Goal: Information Seeking & Learning: Learn about a topic

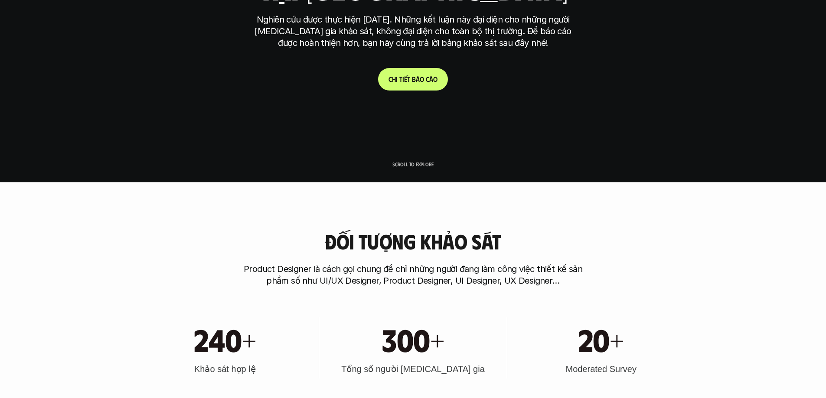
scroll to position [217, 0]
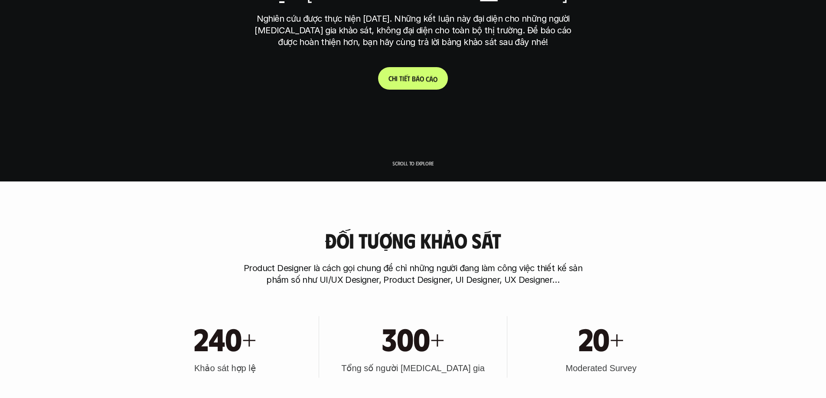
click at [433, 79] on p "C h i t i ế t b á o c á o" at bounding box center [412, 78] width 49 height 8
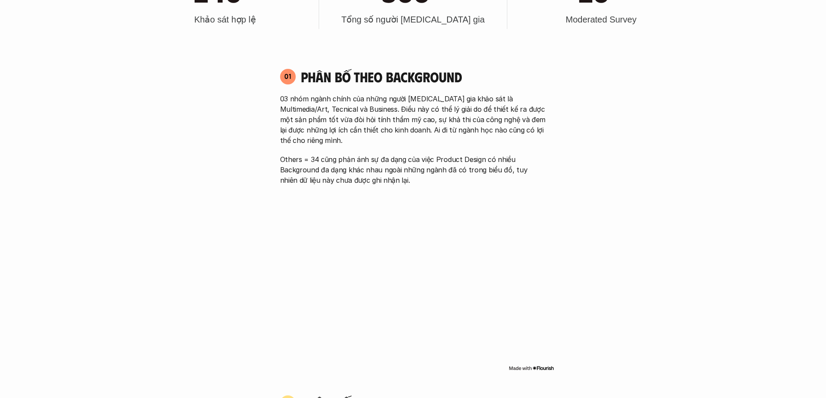
scroll to position [581, 0]
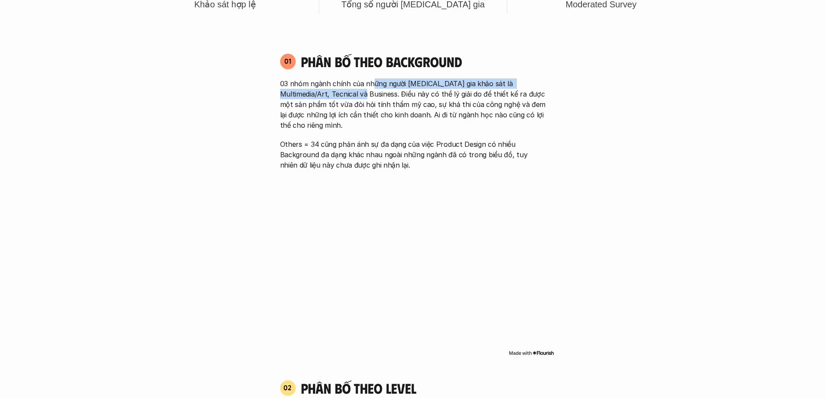
drag, startPoint x: 374, startPoint y: 82, endPoint x: 348, endPoint y: 95, distance: 29.8
click at [348, 95] on p "03 nhóm ngành chính của những người [MEDICAL_DATA] gia khảo sát là Multimedia/A…" at bounding box center [413, 104] width 266 height 52
click at [340, 102] on p "03 nhóm ngành chính của những người [MEDICAL_DATA] gia khảo sát là Multimedia/A…" at bounding box center [413, 104] width 266 height 52
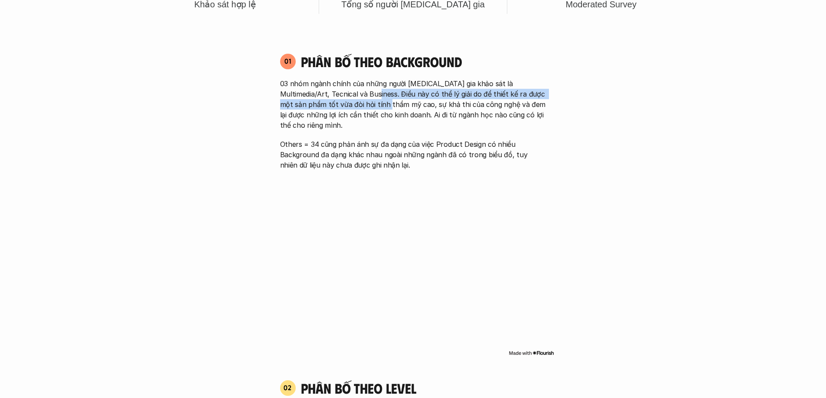
drag, startPoint x: 361, startPoint y: 94, endPoint x: 368, endPoint y: 104, distance: 12.4
click at [368, 104] on p "03 nhóm ngành chính của những người [MEDICAL_DATA] gia khảo sát là Multimedia/A…" at bounding box center [413, 104] width 266 height 52
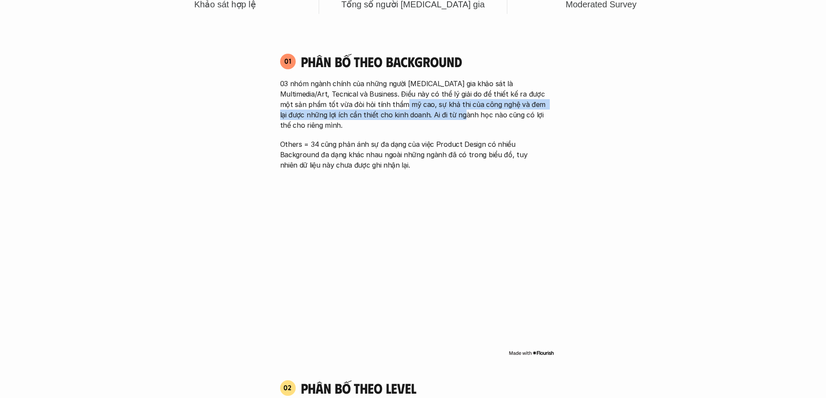
drag, startPoint x: 376, startPoint y: 106, endPoint x: 438, endPoint y: 115, distance: 62.7
click at [438, 115] on p "03 nhóm ngành chính của những người [MEDICAL_DATA] gia khảo sát là Multimedia/A…" at bounding box center [413, 104] width 266 height 52
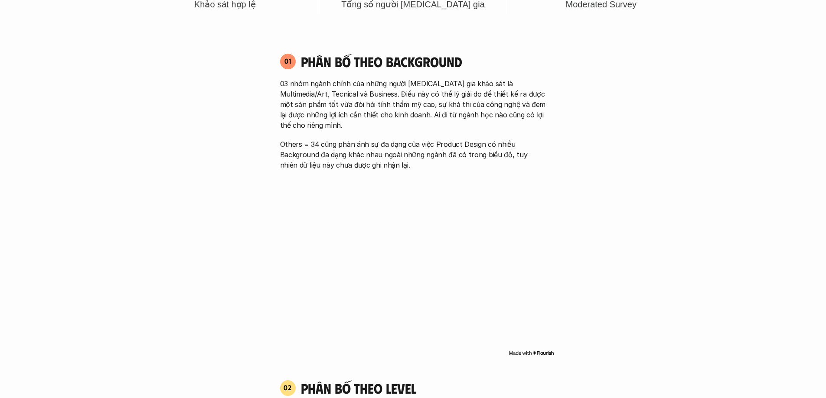
click at [319, 139] on p "Others = 34 cũng phản ánh sự đa dạng của việc Product Design có nhiều Backgroun…" at bounding box center [413, 154] width 266 height 31
drag, startPoint x: 312, startPoint y: 130, endPoint x: 333, endPoint y: 128, distance: 21.3
click at [333, 128] on div "03 nhóm ngành chính của những người [MEDICAL_DATA] gia khảo sát là Multimedia/A…" at bounding box center [413, 124] width 266 height 92
click at [354, 139] on p "Others = 34 cũng phản ánh sự đa dạng của việc Product Design có nhiều Backgroun…" at bounding box center [413, 154] width 266 height 31
drag, startPoint x: 309, startPoint y: 133, endPoint x: 429, endPoint y: 136, distance: 119.6
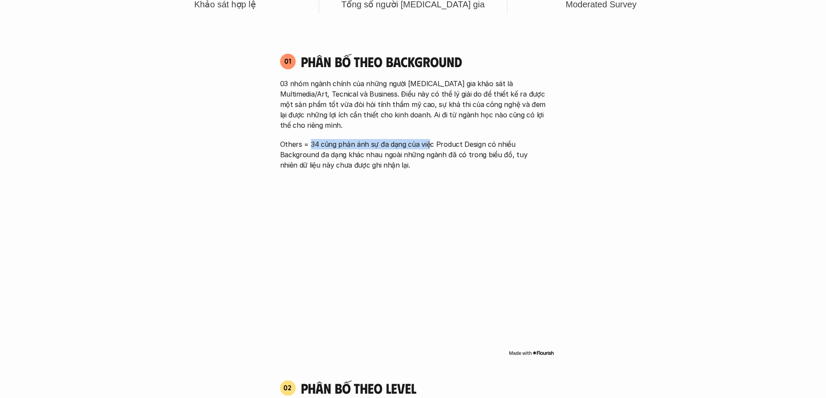
click at [429, 139] on p "Others = 34 cũng phản ánh sự đa dạng của việc Product Design có nhiều Backgroun…" at bounding box center [413, 154] width 266 height 31
click at [324, 141] on p "Others = 34 cũng phản ánh sự đa dạng của việc Product Design có nhiều Backgroun…" at bounding box center [413, 154] width 266 height 31
drag, startPoint x: 292, startPoint y: 141, endPoint x: 462, endPoint y: 143, distance: 170.8
click at [462, 143] on p "Others = 34 cũng phản ánh sự đa dạng của việc Product Design có nhiều Backgroun…" at bounding box center [413, 154] width 266 height 31
click at [456, 142] on p "Others = 34 cũng phản ánh sự đa dạng của việc Product Design có nhiều Backgroun…" at bounding box center [413, 154] width 266 height 31
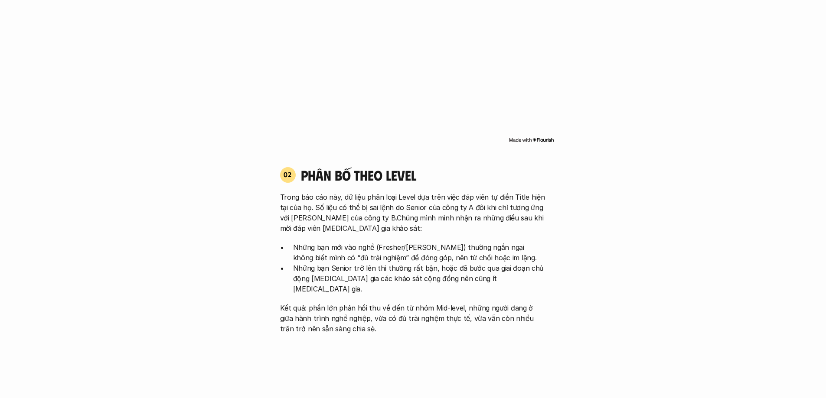
scroll to position [797, 0]
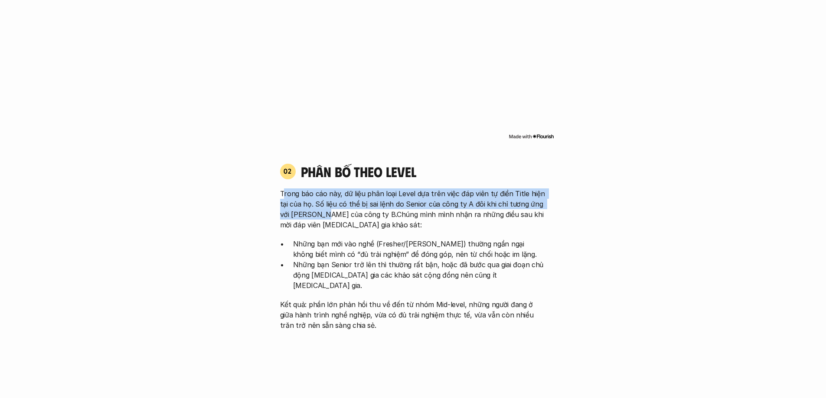
drag, startPoint x: 283, startPoint y: 180, endPoint x: 319, endPoint y: 201, distance: 41.6
click at [319, 201] on p "Trong báo cáo này, dữ liệu phân loại Level dựa trên việc đáp viên tự điền Title…" at bounding box center [413, 210] width 266 height 42
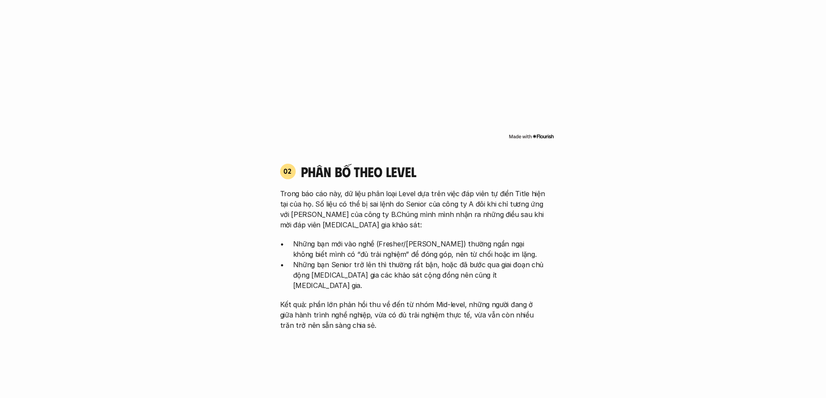
click at [332, 202] on p "Trong báo cáo này, dữ liệu phân loại Level dựa trên việc đáp viên tự điền Title…" at bounding box center [413, 210] width 266 height 42
drag, startPoint x: 349, startPoint y: 204, endPoint x: 364, endPoint y: 204, distance: 15.6
click at [364, 204] on p "Trong báo cáo này, dữ liệu phân loại Level dựa trên việc đáp viên tự điền Title…" at bounding box center [413, 210] width 266 height 42
click at [390, 206] on p "Trong báo cáo này, dữ liệu phân loại Level dựa trên việc đáp viên tự điền Title…" at bounding box center [413, 210] width 266 height 42
drag, startPoint x: 413, startPoint y: 206, endPoint x: 373, endPoint y: 212, distance: 40.8
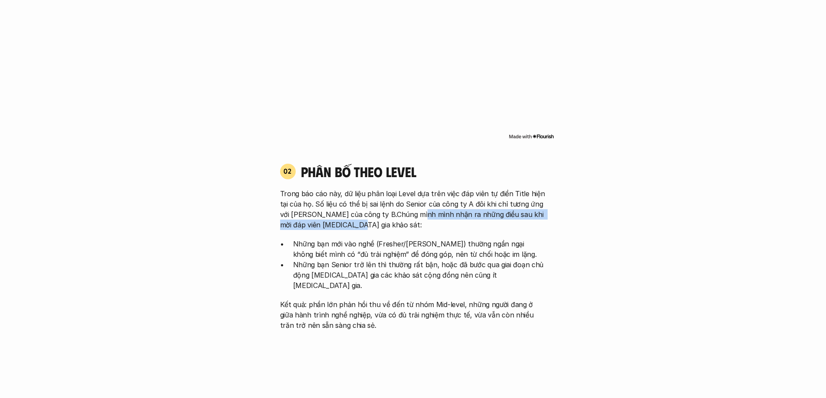
click at [373, 212] on p "Trong báo cáo này, dữ liệu phân loại Level dựa trên việc đáp viên tự điền Title…" at bounding box center [413, 210] width 266 height 42
click at [347, 228] on div "Trong báo cáo này, dữ liệu phân loại Level dựa trên việc đáp viên tự điền Title…" at bounding box center [413, 260] width 266 height 142
drag, startPoint x: 308, startPoint y: 238, endPoint x: 362, endPoint y: 238, distance: 54.2
click at [362, 239] on p "Những bạn mới vào nghề (Fresher/[PERSON_NAME]) thường ngần ngại không biết mình…" at bounding box center [419, 249] width 253 height 21
click at [395, 244] on p "Những bạn mới vào nghề (Fresher/[PERSON_NAME]) thường ngần ngại không biết mình…" at bounding box center [419, 249] width 253 height 21
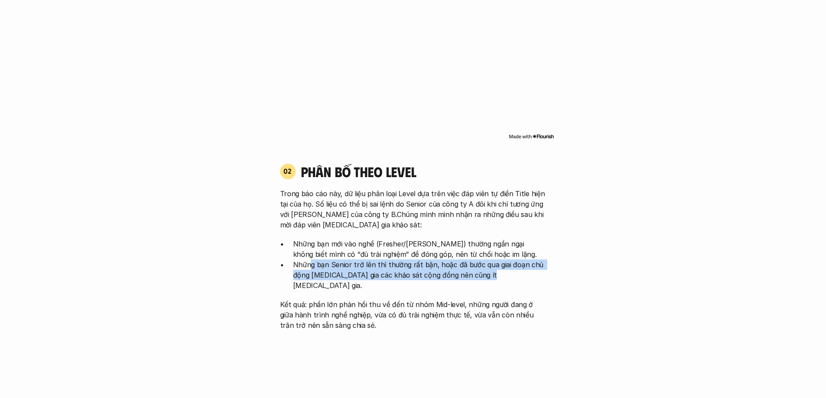
drag, startPoint x: 310, startPoint y: 258, endPoint x: 486, endPoint y: 267, distance: 175.7
click at [486, 267] on p "Những bạn Senior trở lên thì thường rất bận, hoặc đã bước qua giai đoạn chủ độn…" at bounding box center [419, 275] width 253 height 31
click at [407, 267] on p "Những bạn Senior trở lên thì thường rất bận, hoặc đã bước qua giai đoạn chủ độn…" at bounding box center [419, 275] width 253 height 31
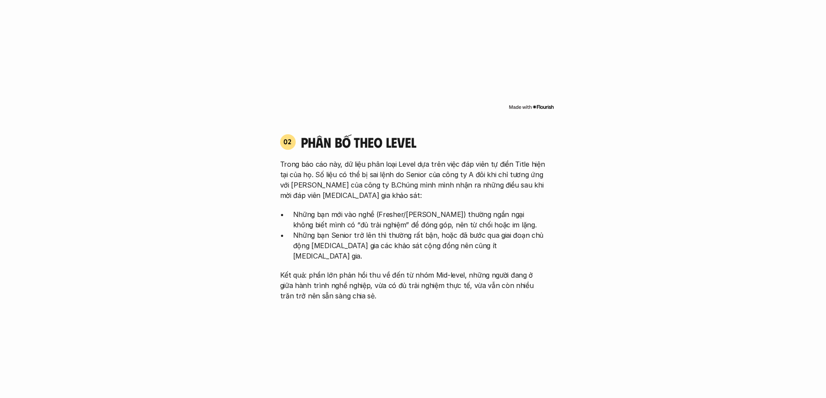
scroll to position [884, 0]
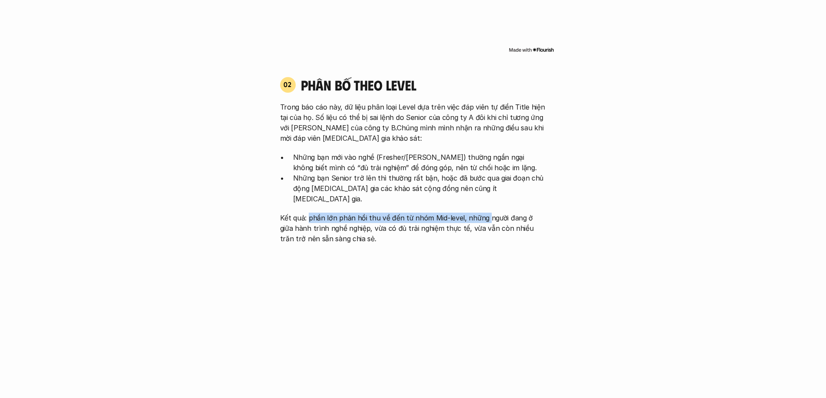
drag, startPoint x: 309, startPoint y: 198, endPoint x: 484, endPoint y: 200, distance: 176.0
click at [484, 213] on p "Kết quả: phần lớn phản hồi thu về đến từ nhóm Mid-level, những người đang ở giữ…" at bounding box center [413, 228] width 266 height 31
click at [349, 213] on p "Kết quả: phần lớn phản hồi thu về đến từ nhóm Mid-level, những người đang ở giữ…" at bounding box center [413, 228] width 266 height 31
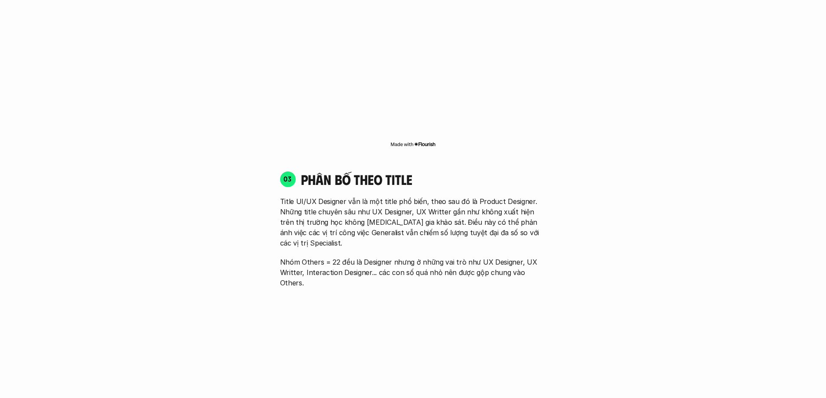
scroll to position [1187, 0]
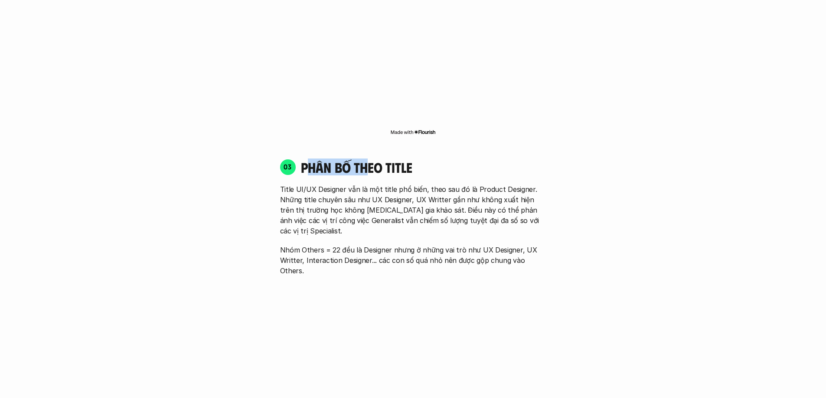
drag, startPoint x: 307, startPoint y: 146, endPoint x: 366, endPoint y: 149, distance: 59.0
click at [366, 159] on h4 "phân bố theo title" at bounding box center [423, 167] width 245 height 16
click at [340, 184] on p "Title UI/UX Designer vẫn là một title phổ biến, theo sau đó là Product Designer…" at bounding box center [413, 210] width 266 height 52
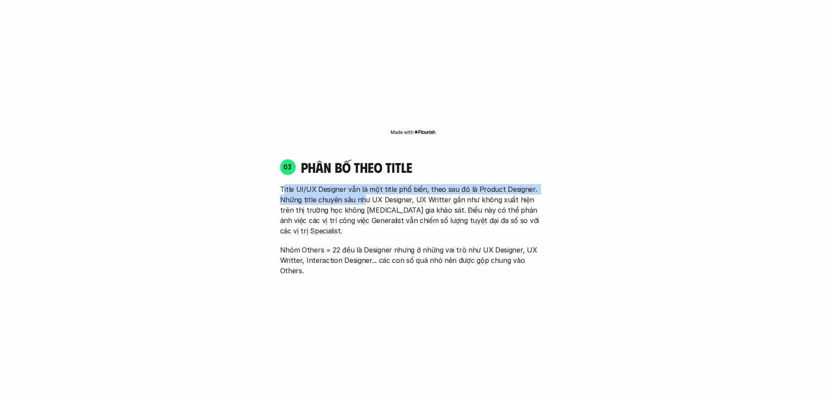
drag, startPoint x: 283, startPoint y: 170, endPoint x: 364, endPoint y: 182, distance: 81.5
click at [364, 184] on p "Title UI/UX Designer vẫn là một title phổ biến, theo sau đó là Product Designer…" at bounding box center [413, 210] width 266 height 52
click at [333, 184] on p "Title UI/UX Designer vẫn là một title phổ biến, theo sau đó là Product Designer…" at bounding box center [413, 210] width 266 height 52
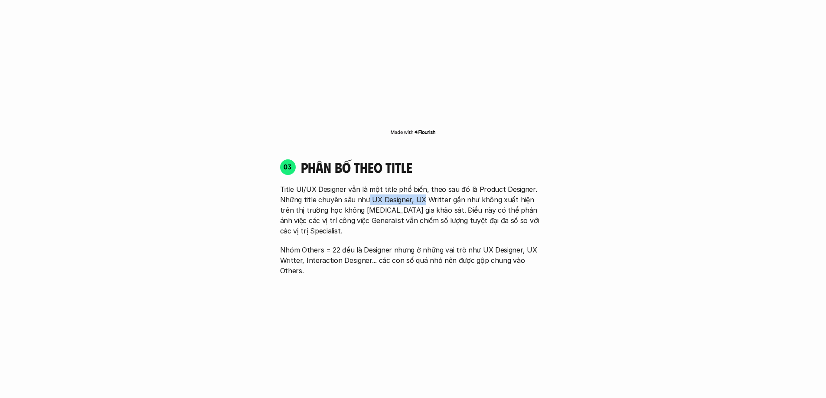
drag, startPoint x: 365, startPoint y: 178, endPoint x: 419, endPoint y: 178, distance: 54.6
click at [419, 184] on p "Title UI/UX Designer vẫn là một title phổ biến, theo sau đó là Product Designer…" at bounding box center [413, 210] width 266 height 52
click at [459, 184] on p "Title UI/UX Designer vẫn là một title phổ biến, theo sau đó là Product Designer…" at bounding box center [413, 210] width 266 height 52
drag, startPoint x: 301, startPoint y: 189, endPoint x: 416, endPoint y: 193, distance: 114.5
click at [409, 194] on p "Title UI/UX Designer vẫn là một title phổ biến, theo sau đó là Product Designer…" at bounding box center [413, 210] width 266 height 52
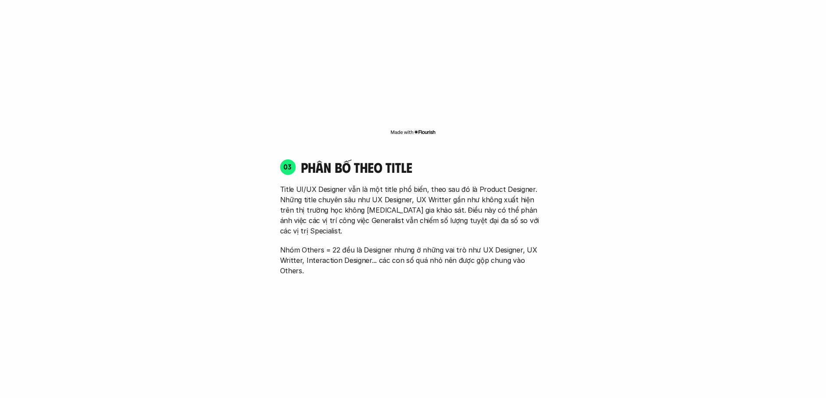
click at [415, 190] on p "Title UI/UX Designer vẫn là một title phổ biến, theo sau đó là Product Designer…" at bounding box center [413, 210] width 266 height 52
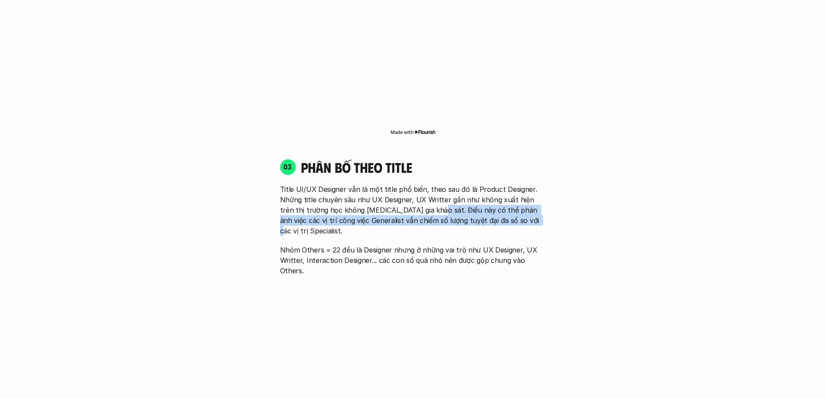
drag, startPoint x: 432, startPoint y: 192, endPoint x: 506, endPoint y: 202, distance: 74.3
click at [506, 202] on p "Title UI/UX Designer vẫn là một title phổ biến, theo sau đó là Product Designer…" at bounding box center [413, 210] width 266 height 52
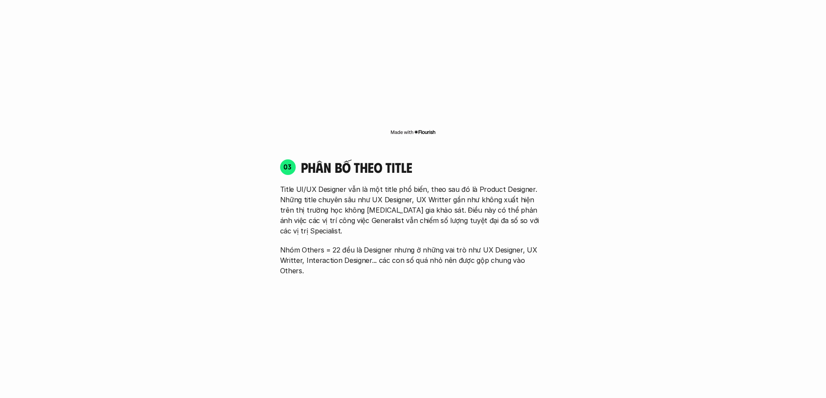
click at [338, 245] on p "Nhóm Others = 22 đều là Designer nhưng ở những vai trò như UX Designer, UX Writ…" at bounding box center [413, 260] width 266 height 31
drag, startPoint x: 356, startPoint y: 220, endPoint x: 498, endPoint y: 221, distance: 141.7
click at [498, 245] on p "Nhóm Others = 22 đều là Designer nhưng ở những vai trò như UX Designer, UX Writ…" at bounding box center [413, 260] width 266 height 31
drag, startPoint x: 343, startPoint y: 218, endPoint x: 373, endPoint y: 223, distance: 30.2
click at [373, 245] on p "Nhóm Others = 22 đều là Designer nhưng ở những vai trò như UX Designer, UX Writ…" at bounding box center [413, 260] width 266 height 31
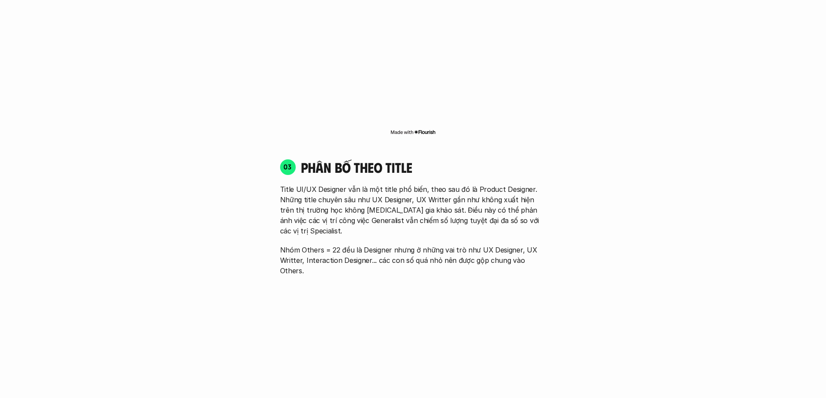
click at [325, 245] on p "Nhóm Others = 22 đều là Designer nhưng ở những vai trò như UX Designer, UX Writ…" at bounding box center [413, 260] width 266 height 31
click at [367, 245] on p "Nhóm Others = 22 đều là Designer nhưng ở những vai trò như UX Designer, UX Writ…" at bounding box center [413, 260] width 266 height 31
drag, startPoint x: 378, startPoint y: 232, endPoint x: 425, endPoint y: 232, distance: 46.8
click at [425, 245] on p "Nhóm Others = 22 đều là Designer nhưng ở những vai trò như UX Designer, UX Writ…" at bounding box center [413, 260] width 266 height 31
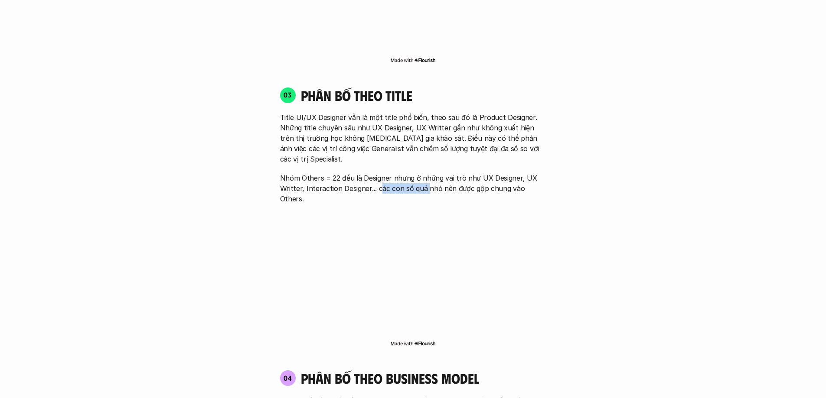
scroll to position [1274, 0]
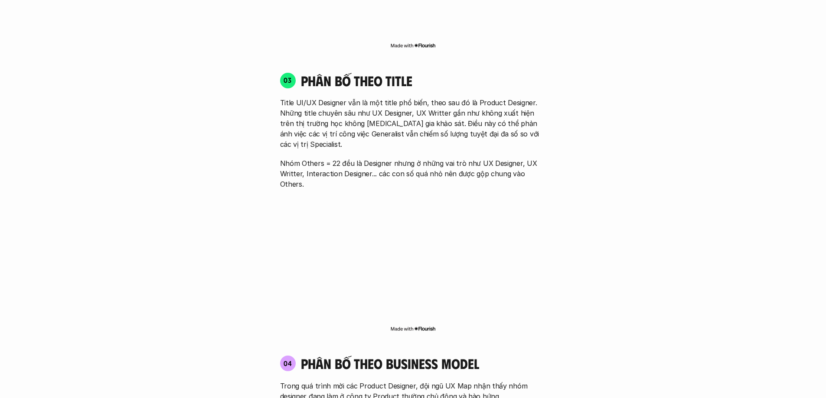
click at [611, 232] on div "01 Phân bố theo background 03 nhóm ngành chính của những người [MEDICAL_DATA] g…" at bounding box center [413, 143] width 555 height 1585
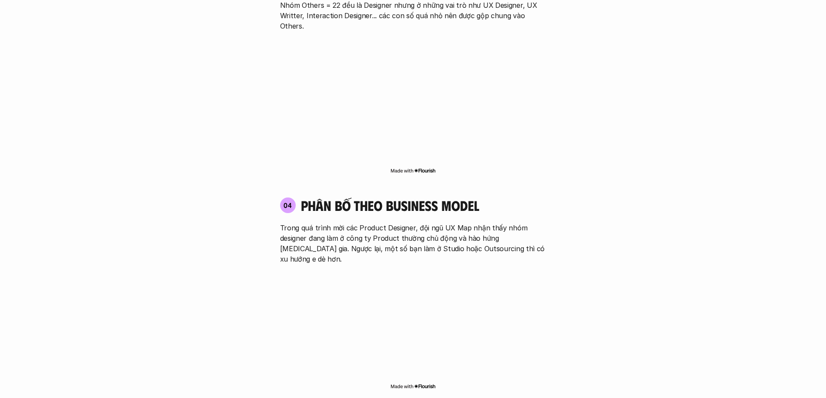
scroll to position [1447, 0]
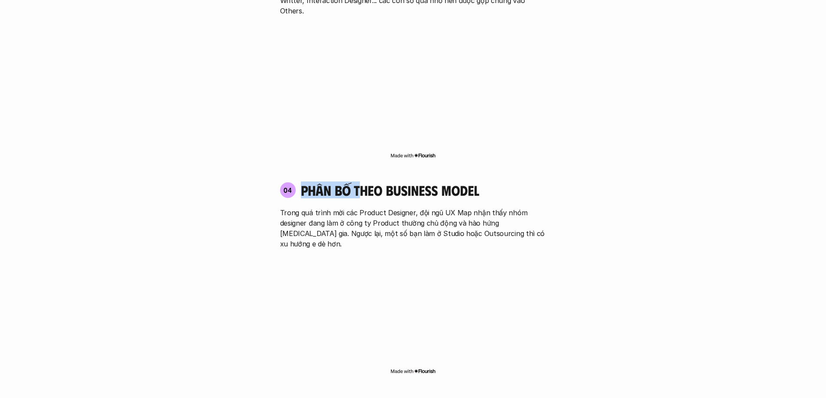
drag, startPoint x: 301, startPoint y: 145, endPoint x: 363, endPoint y: 150, distance: 61.8
click at [363, 182] on h4 "phân bố theo business model" at bounding box center [390, 190] width 178 height 16
click at [298, 208] on p "Trong quá trình mời các Product Designer, đội ngũ UX Map nhận thấy nhóm designe…" at bounding box center [413, 229] width 266 height 42
drag, startPoint x: 284, startPoint y: 173, endPoint x: 440, endPoint y: 170, distance: 156.0
click at [440, 208] on p "Trong quá trình mời các Product Designer, đội ngũ UX Map nhận thấy nhóm designe…" at bounding box center [413, 229] width 266 height 42
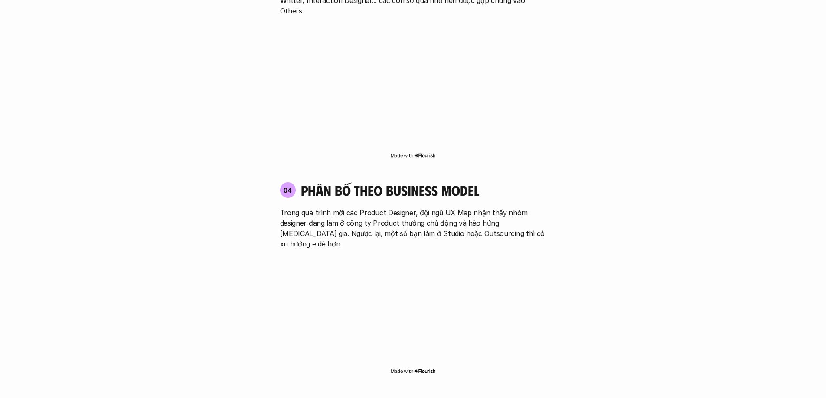
click at [458, 208] on p "Trong quá trình mời các Product Designer, đội ngũ UX Map nhận thấy nhóm designe…" at bounding box center [413, 229] width 266 height 42
drag, startPoint x: 445, startPoint y: 172, endPoint x: 313, endPoint y: 179, distance: 131.5
click at [313, 208] on p "Trong quá trình mời các Product Designer, đội ngũ UX Map nhận thấy nhóm designe…" at bounding box center [413, 229] width 266 height 42
drag, startPoint x: 355, startPoint y: 179, endPoint x: 360, endPoint y: 179, distance: 4.4
click at [357, 208] on p "Trong quá trình mời các Product Designer, đội ngũ UX Map nhận thấy nhóm designe…" at bounding box center [413, 229] width 266 height 42
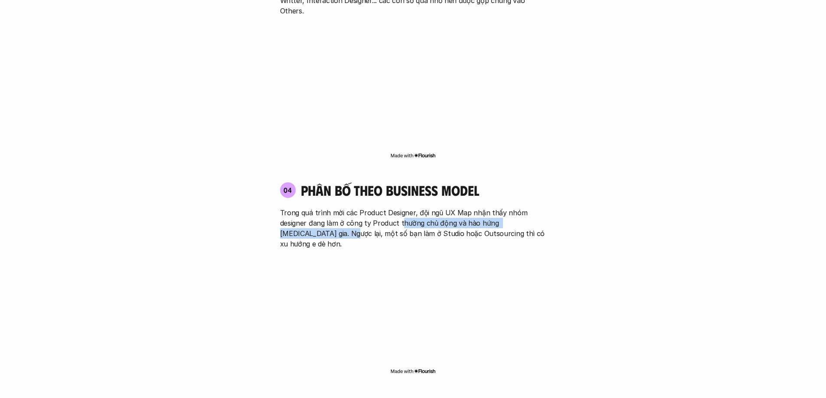
drag, startPoint x: 400, startPoint y: 180, endPoint x: 321, endPoint y: 194, distance: 80.9
click at [321, 208] on p "Trong quá trình mời các Product Designer, đội ngũ UX Map nhận thấy nhóm designe…" at bounding box center [413, 229] width 266 height 42
click at [319, 208] on p "Trong quá trình mời các Product Designer, đội ngũ UX Map nhận thấy nhóm designe…" at bounding box center [413, 229] width 266 height 42
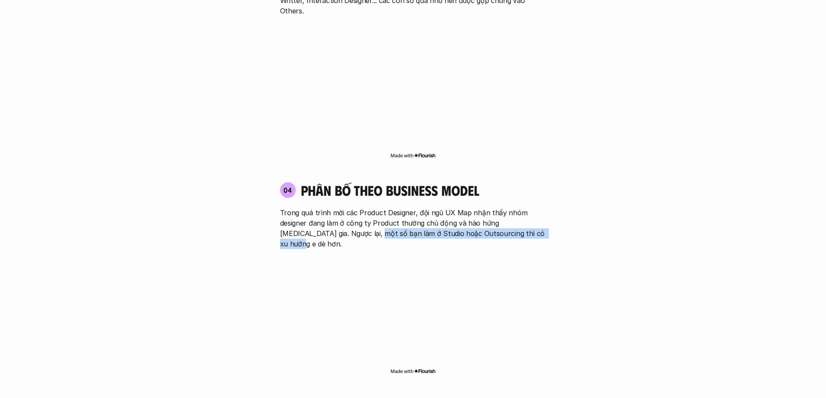
drag, startPoint x: 348, startPoint y: 194, endPoint x: 525, endPoint y: 198, distance: 177.3
click at [525, 198] on div "04 phân bố theo business model Trong quá trình mời các Product Designer, đội ng…" at bounding box center [413, 278] width 282 height 211
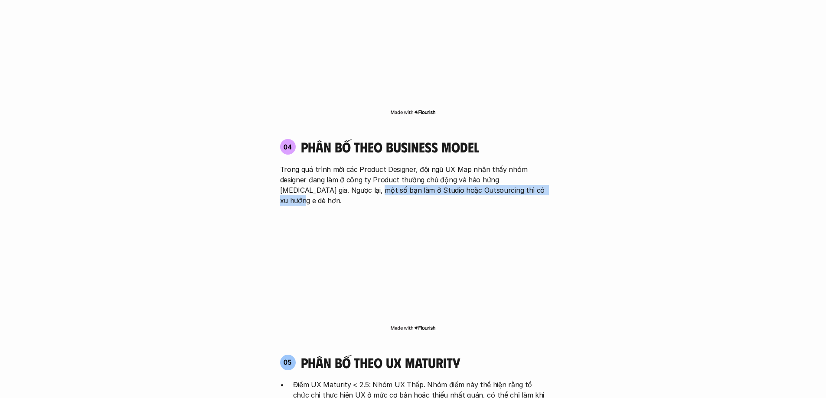
click at [436, 164] on p "Trong quá trình mời các Product Designer, đội ngũ UX Map nhận thấy nhóm designe…" at bounding box center [413, 185] width 266 height 42
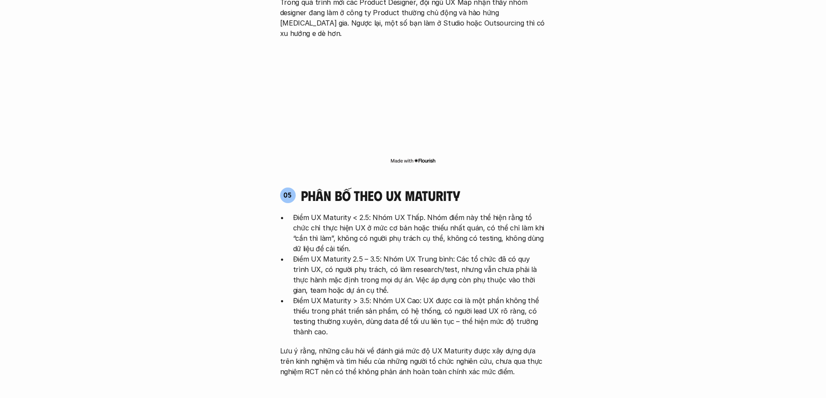
scroll to position [1664, 0]
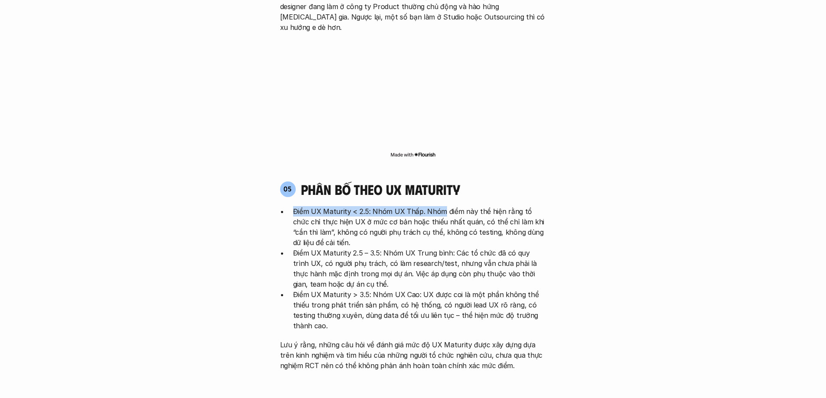
drag, startPoint x: 294, startPoint y: 158, endPoint x: 439, endPoint y: 160, distance: 145.2
click at [439, 206] on p "Điểm UX Maturity < 2.5: Nhóm UX Thấp. Nhóm điểm này thể hiện rằng tổ chức chỉ t…" at bounding box center [419, 227] width 253 height 42
click at [435, 206] on p "Điểm UX Maturity < 2.5: Nhóm UX Thấp. Nhóm điểm này thể hiện rằng tổ chức chỉ t…" at bounding box center [419, 227] width 253 height 42
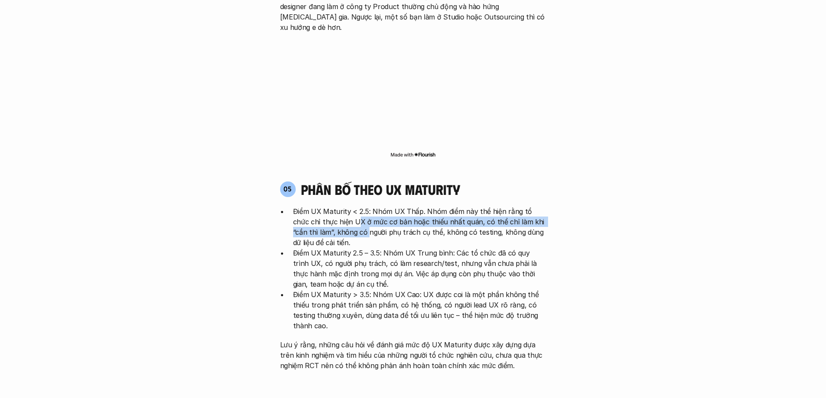
drag, startPoint x: 342, startPoint y: 169, endPoint x: 341, endPoint y: 178, distance: 8.7
click at [341, 206] on p "Điểm UX Maturity < 2.5: Nhóm UX Thấp. Nhóm điểm này thể hiện rằng tổ chức chỉ t…" at bounding box center [419, 227] width 253 height 42
click at [371, 206] on p "Điểm UX Maturity < 2.5: Nhóm UX Thấp. Nhóm điểm này thể hiện rằng tổ chức chỉ t…" at bounding box center [419, 227] width 253 height 42
click at [404, 206] on p "Điểm UX Maturity < 2.5: Nhóm UX Thấp. Nhóm điểm này thể hiện rằng tổ chức chỉ t…" at bounding box center [419, 227] width 253 height 42
click at [414, 206] on p "Điểm UX Maturity < 2.5: Nhóm UX Thấp. Nhóm điểm này thể hiện rằng tổ chức chỉ t…" at bounding box center [419, 227] width 253 height 42
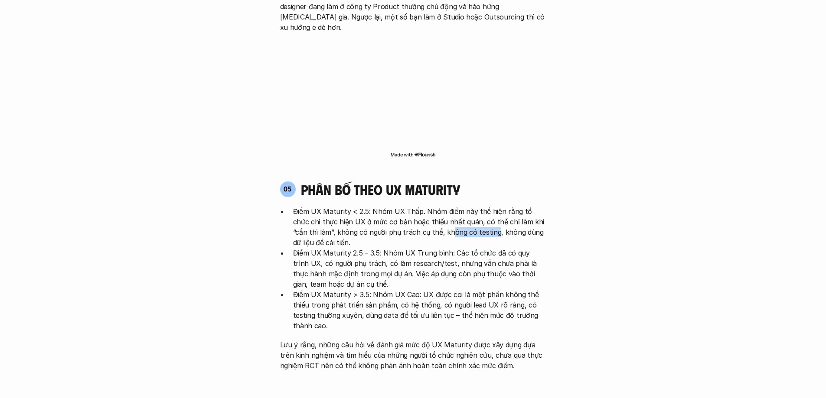
drag, startPoint x: 423, startPoint y: 180, endPoint x: 466, endPoint y: 179, distance: 43.8
click at [466, 206] on p "Điểm UX Maturity < 2.5: Nhóm UX Thấp. Nhóm điểm này thể hiện rằng tổ chức chỉ t…" at bounding box center [419, 227] width 253 height 42
drag, startPoint x: 473, startPoint y: 181, endPoint x: 411, endPoint y: 187, distance: 62.2
click at [411, 206] on p "Điểm UX Maturity < 2.5: Nhóm UX Thấp. Nhóm điểm này thể hiện rằng tổ chức chỉ t…" at bounding box center [419, 227] width 253 height 42
click at [354, 206] on p "Điểm UX Maturity < 2.5: Nhóm UX Thấp. Nhóm điểm này thể hiện rằng tổ chức chỉ t…" at bounding box center [419, 227] width 253 height 42
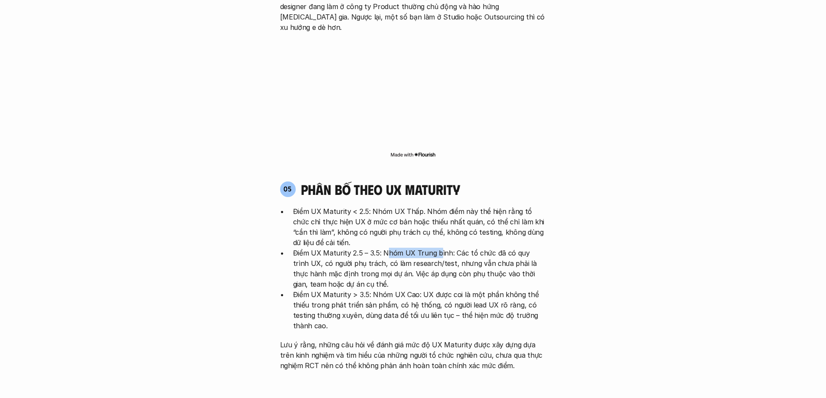
drag, startPoint x: 389, startPoint y: 203, endPoint x: 437, endPoint y: 202, distance: 48.1
click at [437, 248] on p "Điểm UX Maturity 2.5 – 3.5: Nhóm UX Trung bình: Các tổ chức đã có quy trình UX,…" at bounding box center [419, 269] width 253 height 42
drag, startPoint x: 461, startPoint y: 202, endPoint x: 351, endPoint y: 208, distance: 110.2
click at [351, 248] on p "Điểm UX Maturity 2.5 – 3.5: Nhóm UX Trung bình: Các tổ chức đã có quy trình UX,…" at bounding box center [419, 269] width 253 height 42
click at [331, 248] on p "Điểm UX Maturity 2.5 – 3.5: Nhóm UX Trung bình: Các tổ chức đã có quy trình UX,…" at bounding box center [419, 269] width 253 height 42
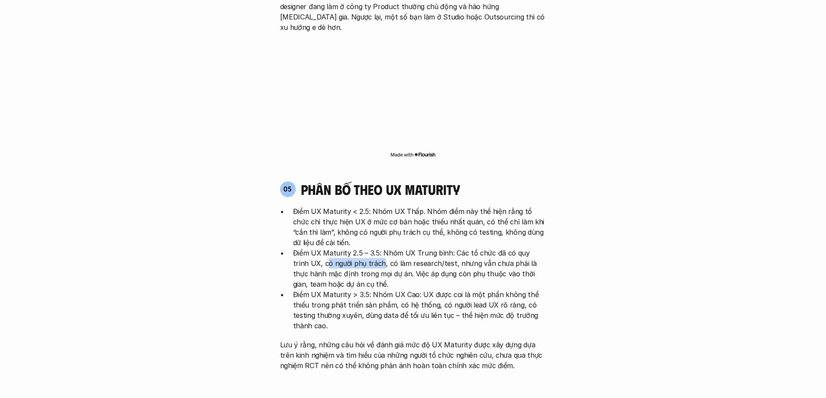
drag, startPoint x: 310, startPoint y: 211, endPoint x: 366, endPoint y: 211, distance: 55.9
click at [366, 248] on p "Điểm UX Maturity 2.5 – 3.5: Nhóm UX Trung bình: Các tổ chức đã có quy trình UX,…" at bounding box center [419, 269] width 253 height 42
drag, startPoint x: 388, startPoint y: 211, endPoint x: 436, endPoint y: 212, distance: 47.7
click at [436, 248] on p "Điểm UX Maturity 2.5 – 3.5: Nhóm UX Trung bình: Các tổ chức đã có quy trình UX,…" at bounding box center [419, 269] width 253 height 42
drag, startPoint x: 442, startPoint y: 211, endPoint x: 487, endPoint y: 213, distance: 44.7
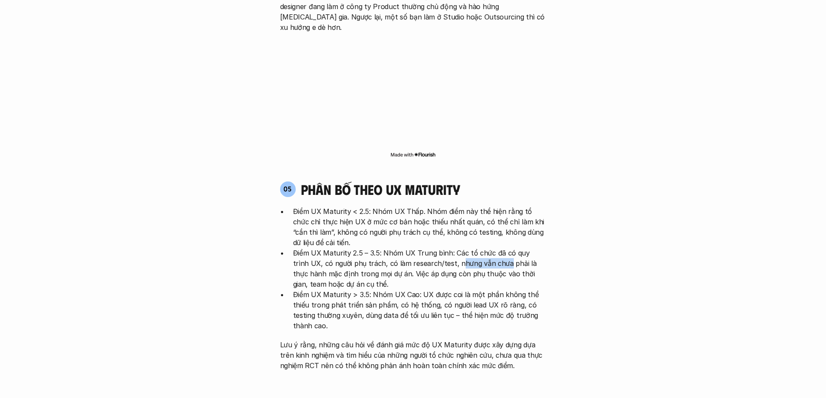
click at [487, 248] on p "Điểm UX Maturity 2.5 – 3.5: Nhóm UX Trung bình: Các tổ chức đã có quy trình UX,…" at bounding box center [419, 269] width 253 height 42
click at [349, 248] on p "Điểm UX Maturity 2.5 – 3.5: Nhóm UX Trung bình: Các tổ chức đã có quy trình UX,…" at bounding box center [419, 269] width 253 height 42
drag, startPoint x: 378, startPoint y: 221, endPoint x: 349, endPoint y: 227, distance: 29.9
click at [349, 248] on p "Điểm UX Maturity 2.5 – 3.5: Nhóm UX Trung bình: Các tổ chức đã có quy trình UX,…" at bounding box center [419, 269] width 253 height 42
click at [400, 289] on p "Điểm UX Maturity > 3.5: Nhóm UX Cao: UX được coi là một phần không thể thiếu tr…" at bounding box center [419, 310] width 253 height 42
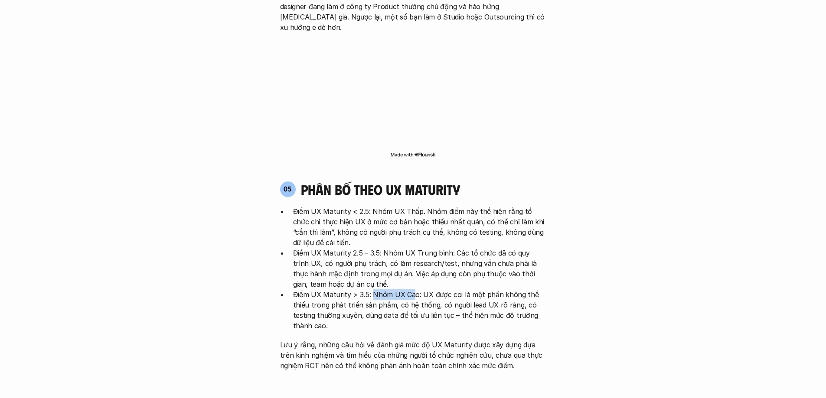
drag, startPoint x: 371, startPoint y: 242, endPoint x: 411, endPoint y: 241, distance: 40.7
click at [411, 289] on p "Điểm UX Maturity > 3.5: Nhóm UX Cao: UX được coi là một phần không thể thiếu tr…" at bounding box center [419, 310] width 253 height 42
click at [430, 289] on p "Điểm UX Maturity > 3.5: Nhóm UX Cao: UX được coi là một phần không thể thiếu tr…" at bounding box center [419, 310] width 253 height 42
drag, startPoint x: 422, startPoint y: 241, endPoint x: 400, endPoint y: 250, distance: 24.0
click at [400, 289] on p "Điểm UX Maturity > 3.5: Nhóm UX Cao: UX được coi là một phần không thể thiếu tr…" at bounding box center [419, 310] width 253 height 42
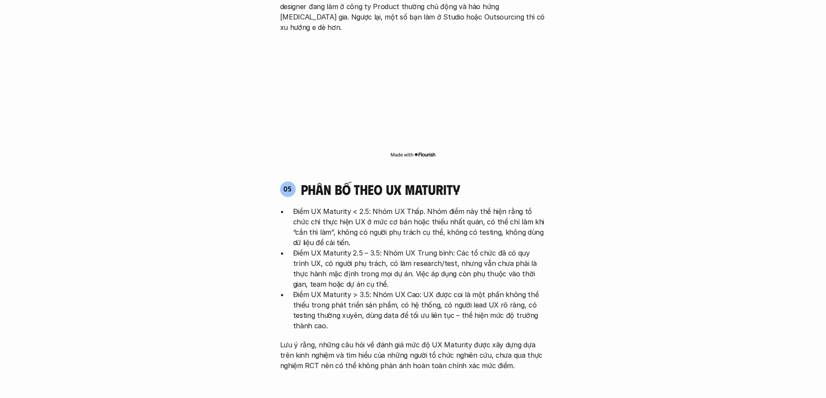
click at [454, 289] on p "Điểm UX Maturity > 3.5: Nhóm UX Cao: UX được coi là một phần không thể thiếu tr…" at bounding box center [419, 310] width 253 height 42
drag, startPoint x: 494, startPoint y: 253, endPoint x: 520, endPoint y: 253, distance: 26.4
click at [520, 289] on p "Điểm UX Maturity > 3.5: Nhóm UX Cao: UX được coi là một phần không thể thiếu tr…" at bounding box center [419, 310] width 253 height 42
click at [352, 289] on p "Điểm UX Maturity > 3.5: Nhóm UX Cao: UX được coi là một phần không thể thiếu tr…" at bounding box center [419, 310] width 253 height 42
drag, startPoint x: 343, startPoint y: 263, endPoint x: 356, endPoint y: 263, distance: 13.0
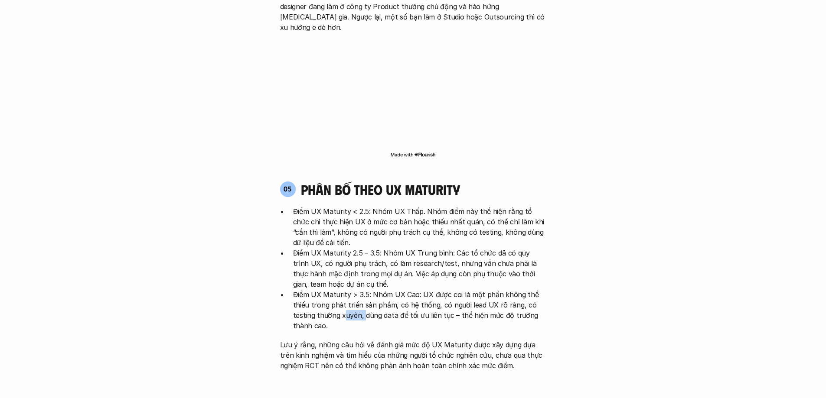
click at [364, 289] on p "Điểm UX Maturity > 3.5: Nhóm UX Cao: UX được coi là một phần không thể thiếu tr…" at bounding box center [419, 310] width 253 height 42
click at [334, 340] on p "Lưu ý rằng, những câu hỏi về đánh giá mức độ UX Maturity được xây dựng dựa trên…" at bounding box center [413, 355] width 266 height 31
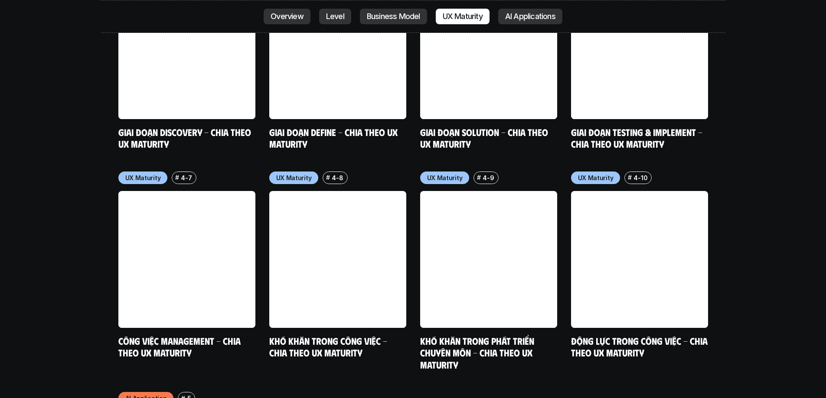
scroll to position [4524, 0]
